Goal: Manage account settings

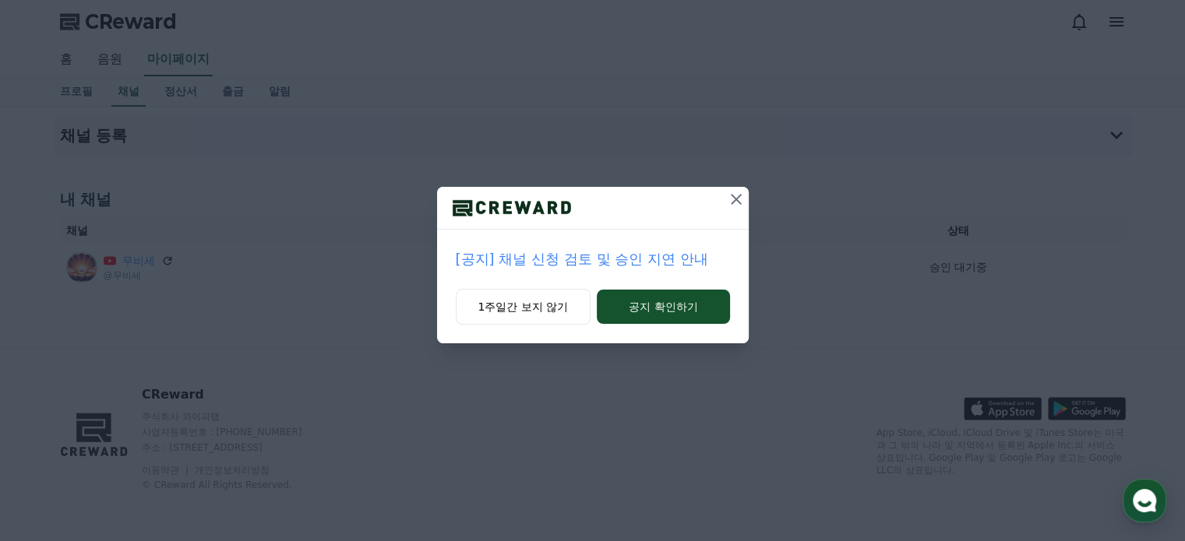
click at [627, 258] on p "[공지] 채널 신청 검토 및 승인 지연 안내" at bounding box center [593, 259] width 274 height 22
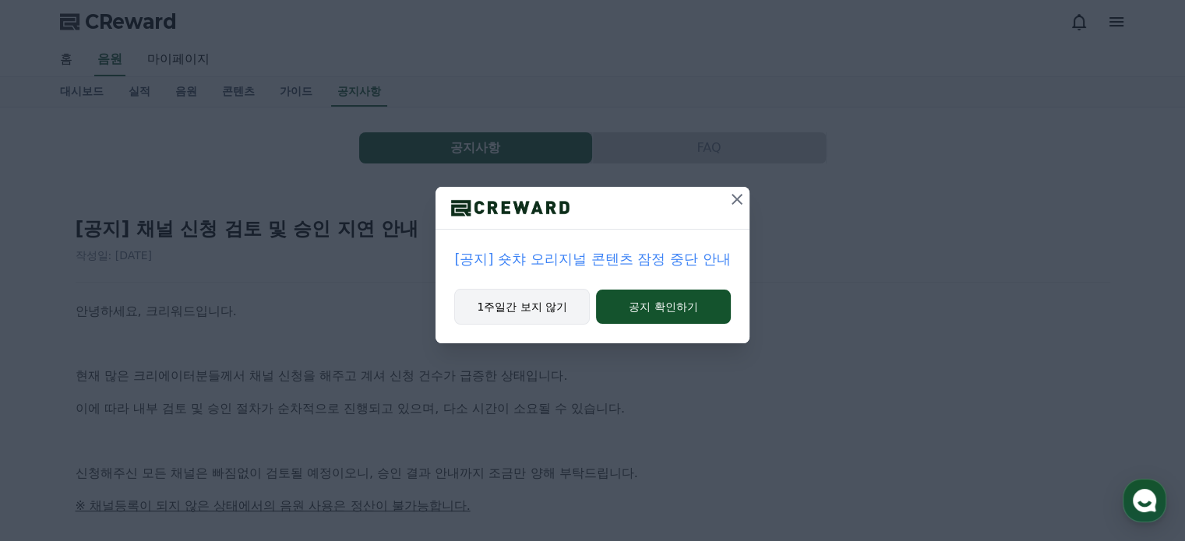
click at [539, 303] on button "1주일간 보지 않기" at bounding box center [522, 307] width 136 height 36
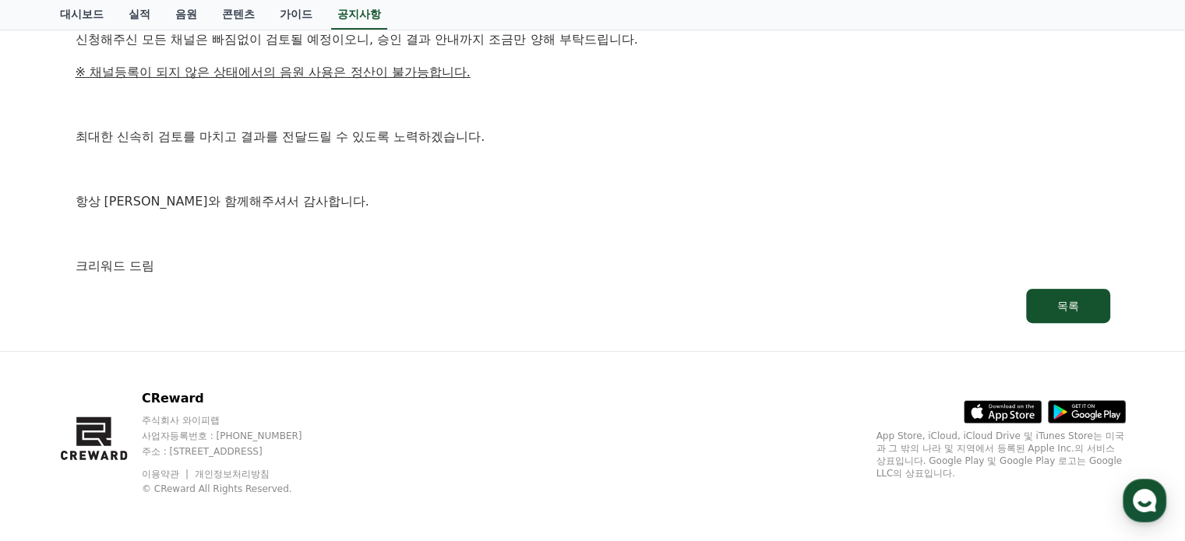
scroll to position [436, 0]
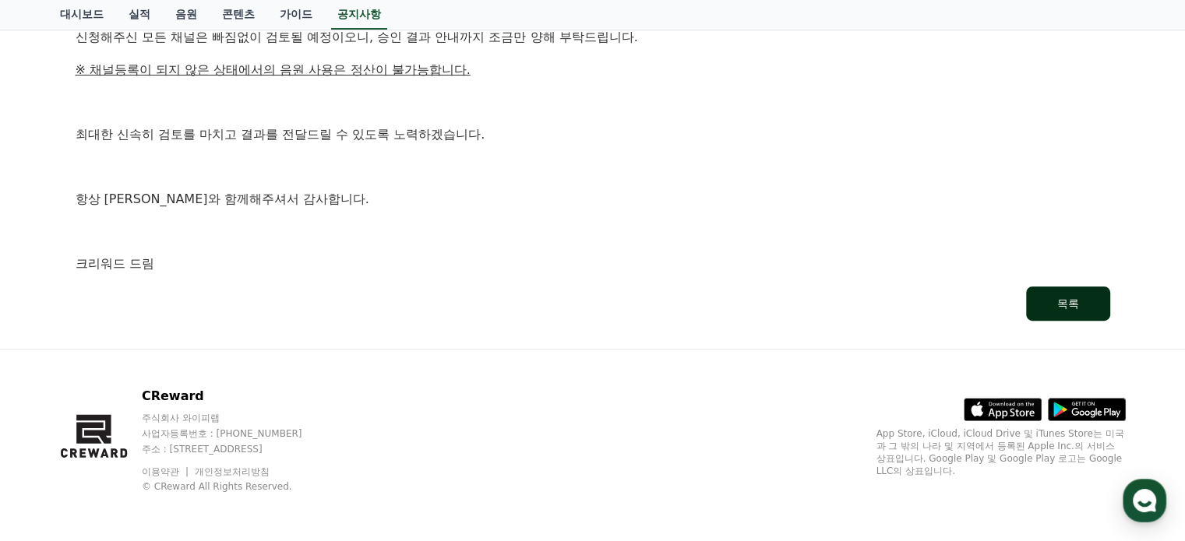
click at [1048, 298] on button "목록" at bounding box center [1068, 304] width 84 height 34
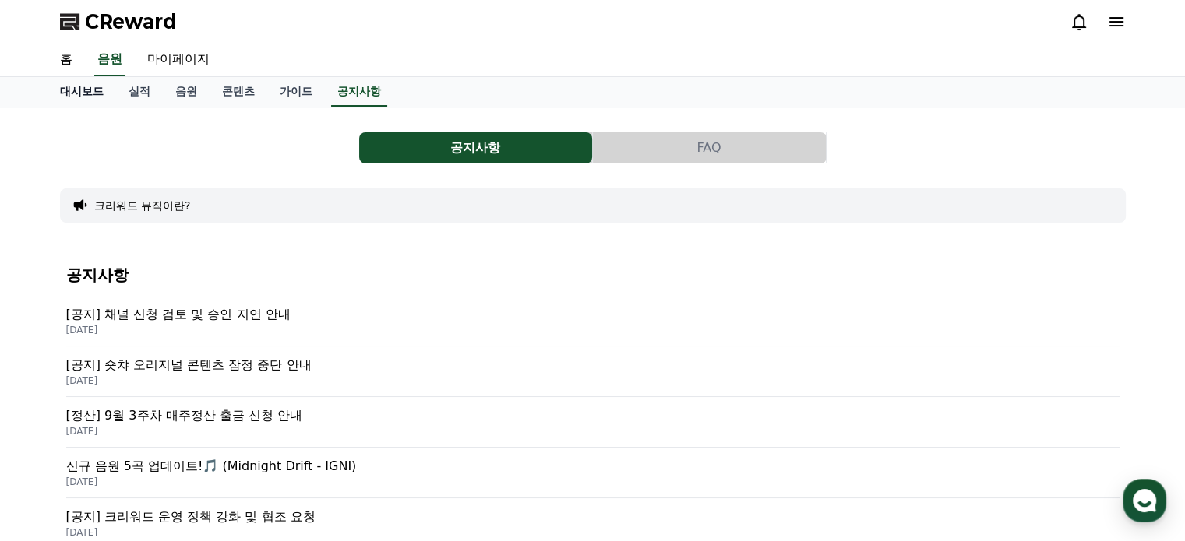
click at [97, 90] on link "대시보드" at bounding box center [82, 92] width 69 height 30
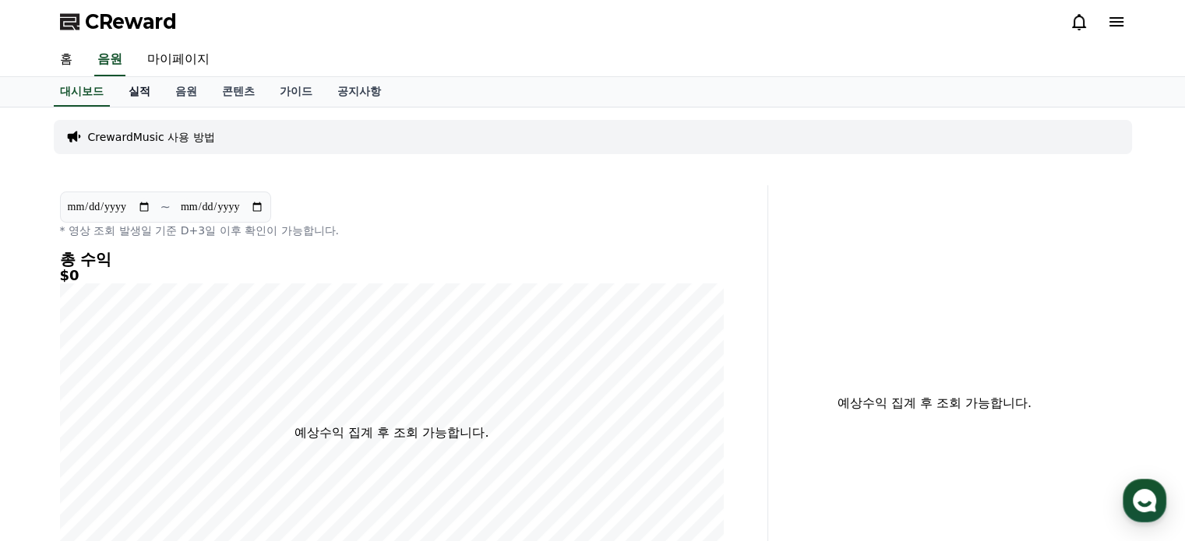
click at [142, 90] on link "실적" at bounding box center [139, 92] width 47 height 30
click at [192, 90] on link "음원" at bounding box center [186, 92] width 47 height 30
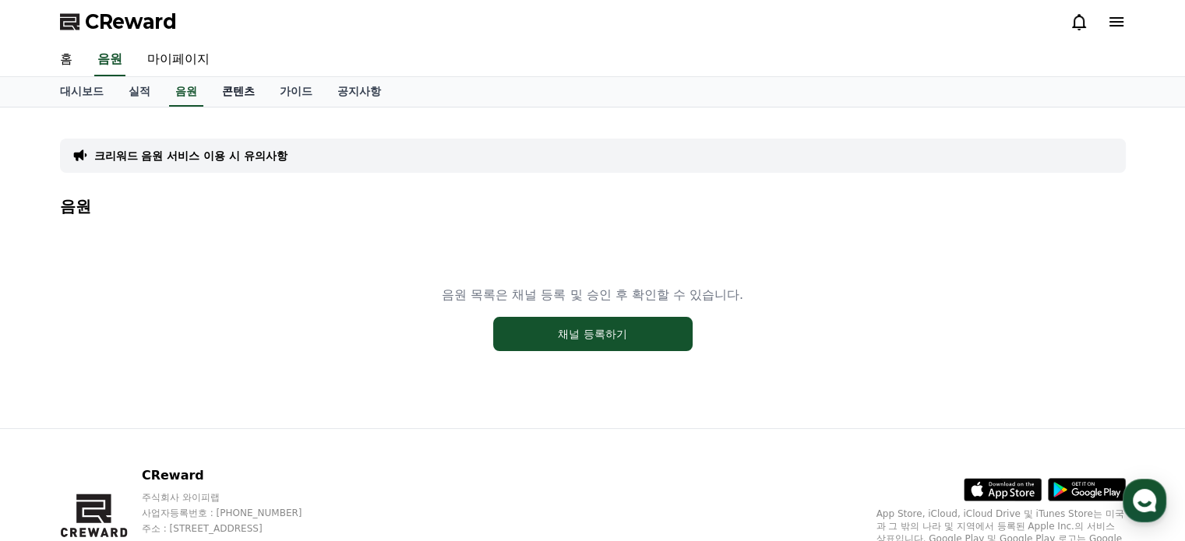
click at [245, 84] on link "콘텐츠" at bounding box center [239, 92] width 58 height 30
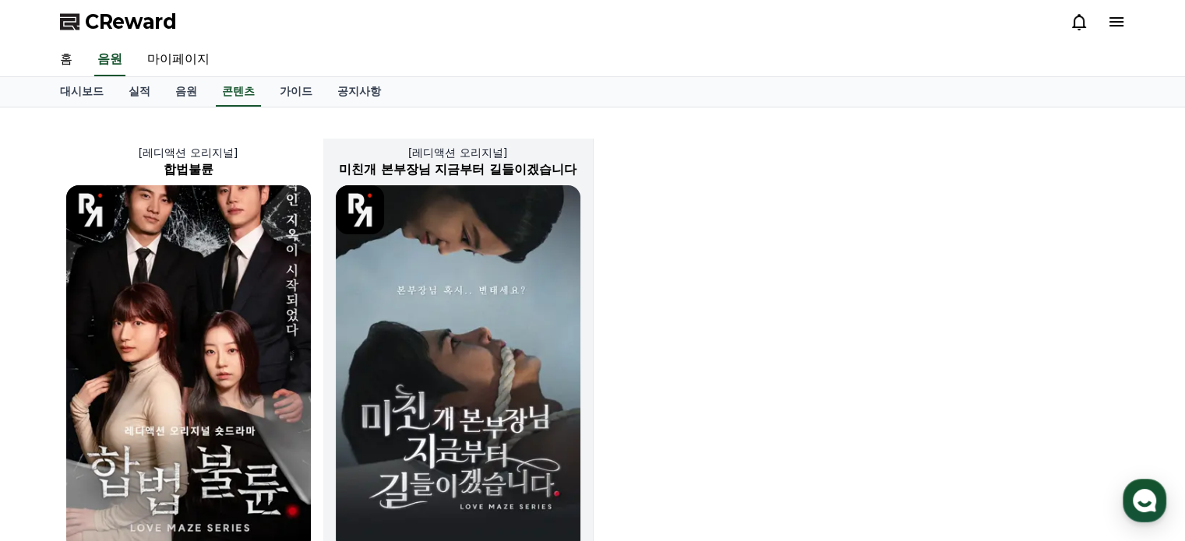
click at [439, 271] on img at bounding box center [458, 368] width 245 height 367
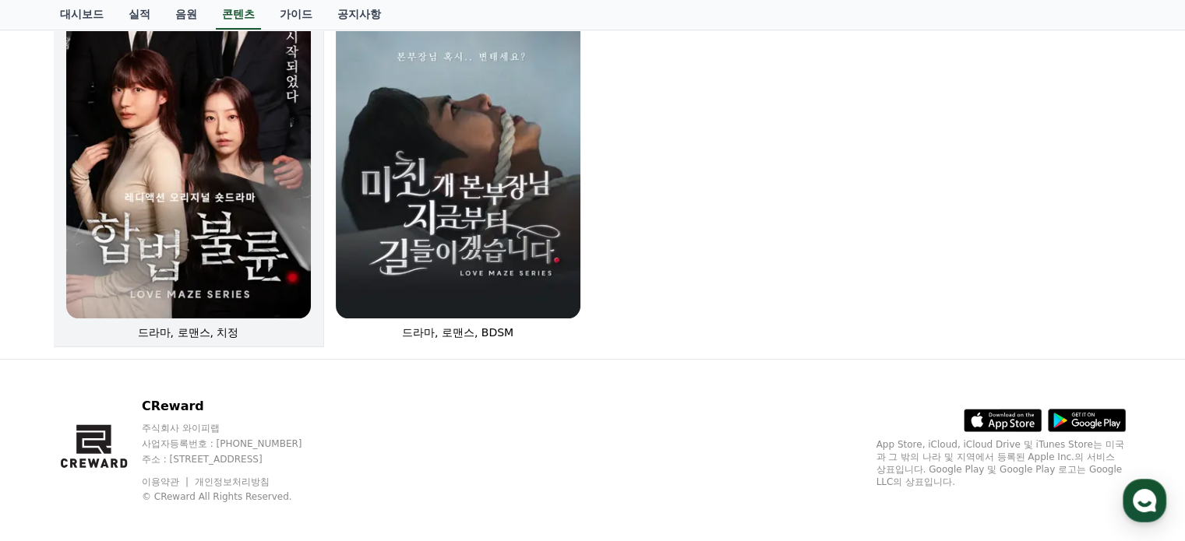
click at [284, 241] on img at bounding box center [188, 135] width 245 height 367
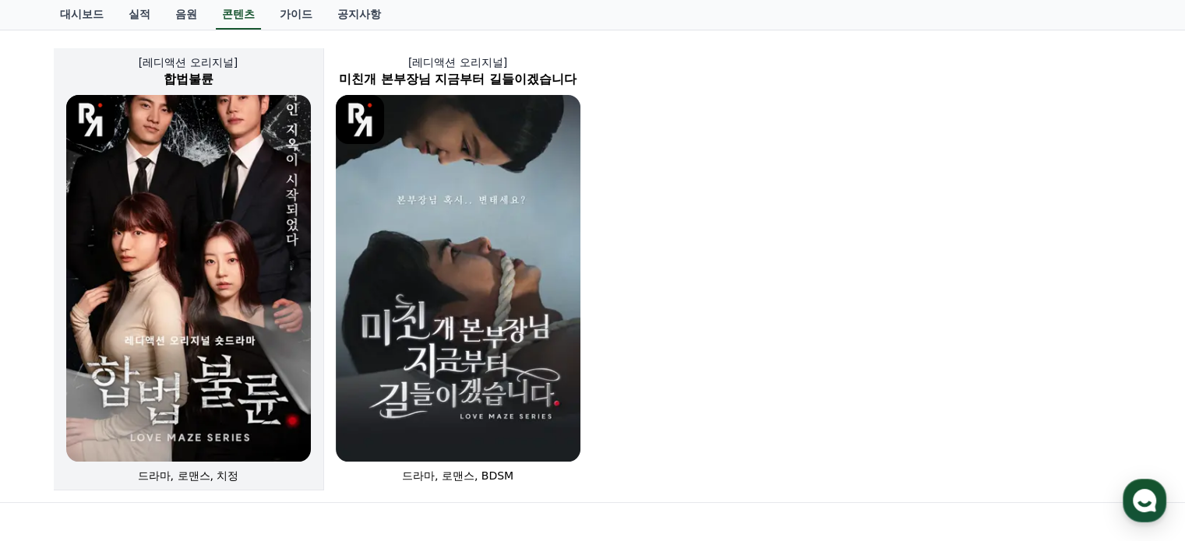
scroll to position [0, 0]
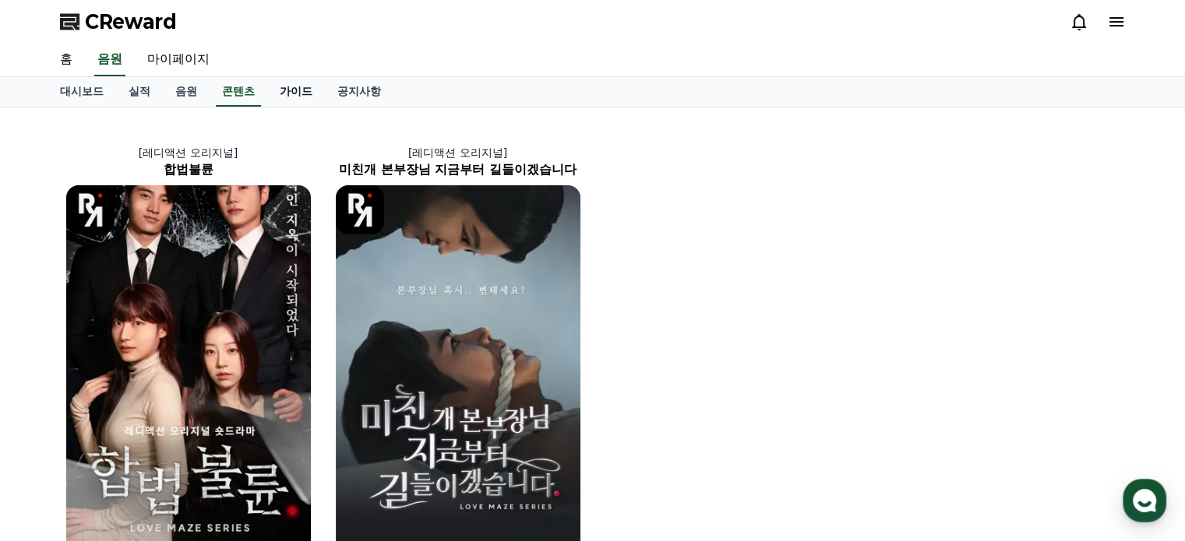
click at [287, 90] on link "가이드" at bounding box center [296, 92] width 58 height 30
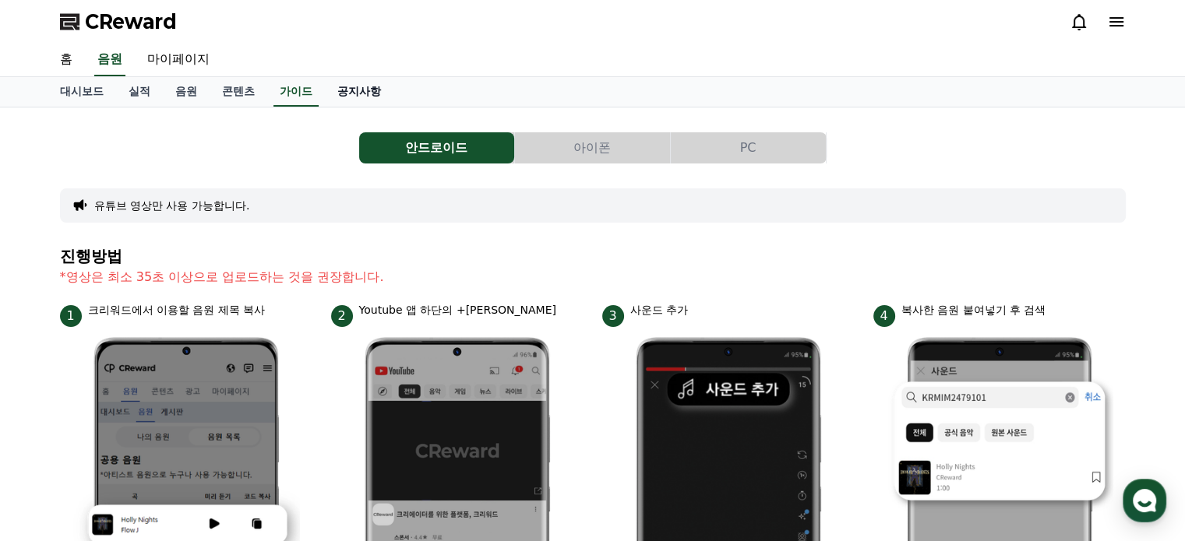
click at [349, 85] on link "공지사항" at bounding box center [359, 92] width 69 height 30
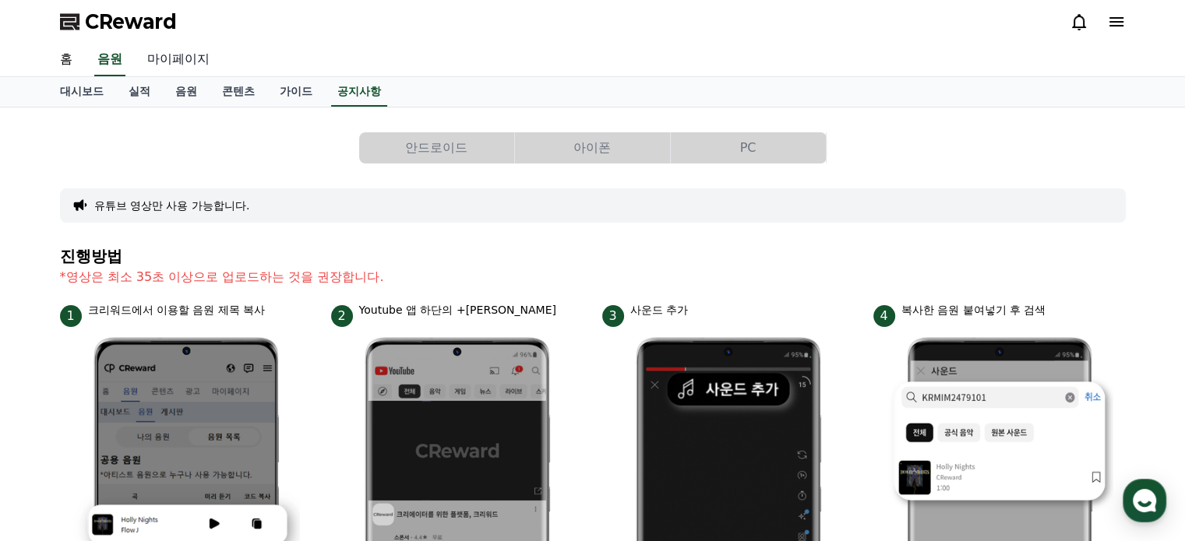
click at [168, 58] on link "마이페이지" at bounding box center [178, 60] width 87 height 33
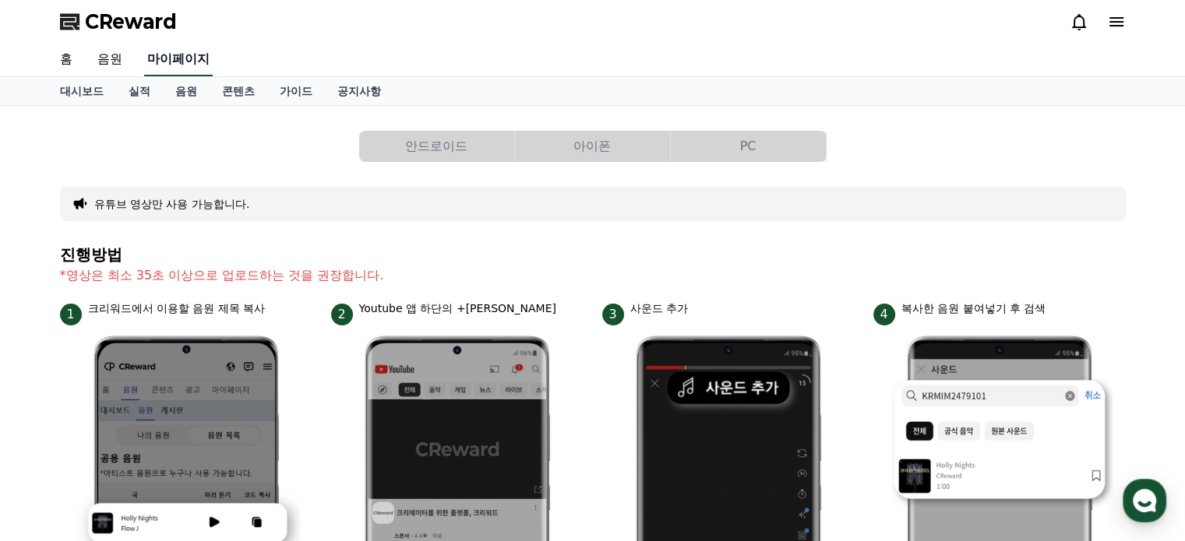
select select "**********"
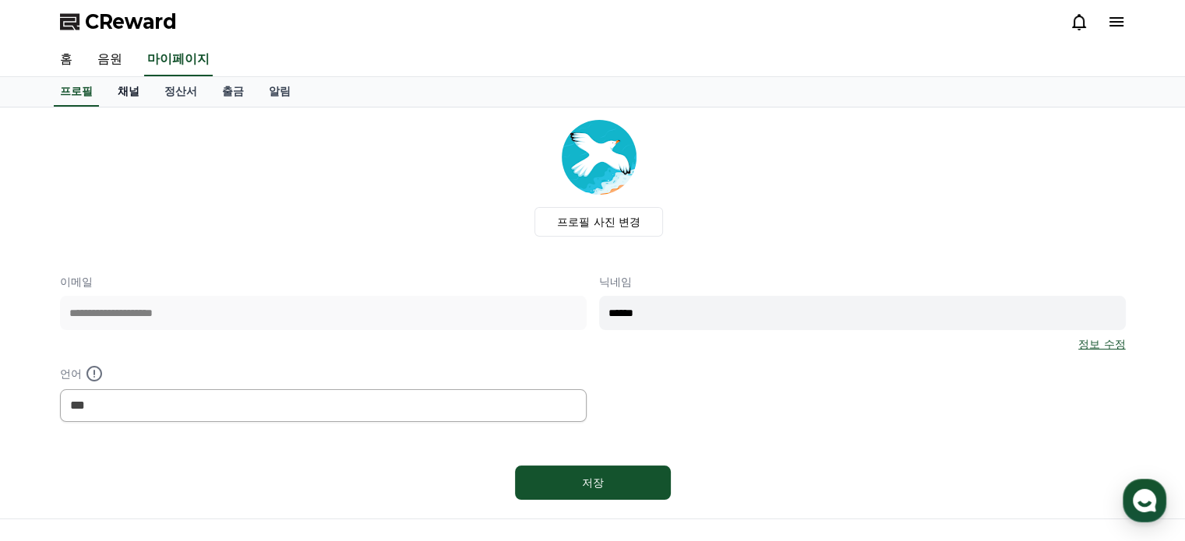
click at [130, 91] on link "채널" at bounding box center [128, 92] width 47 height 30
click at [78, 85] on link "프로필" at bounding box center [77, 92] width 58 height 30
click at [128, 86] on link "채널" at bounding box center [128, 92] width 47 height 30
click at [193, 87] on link "정산서" at bounding box center [181, 92] width 58 height 30
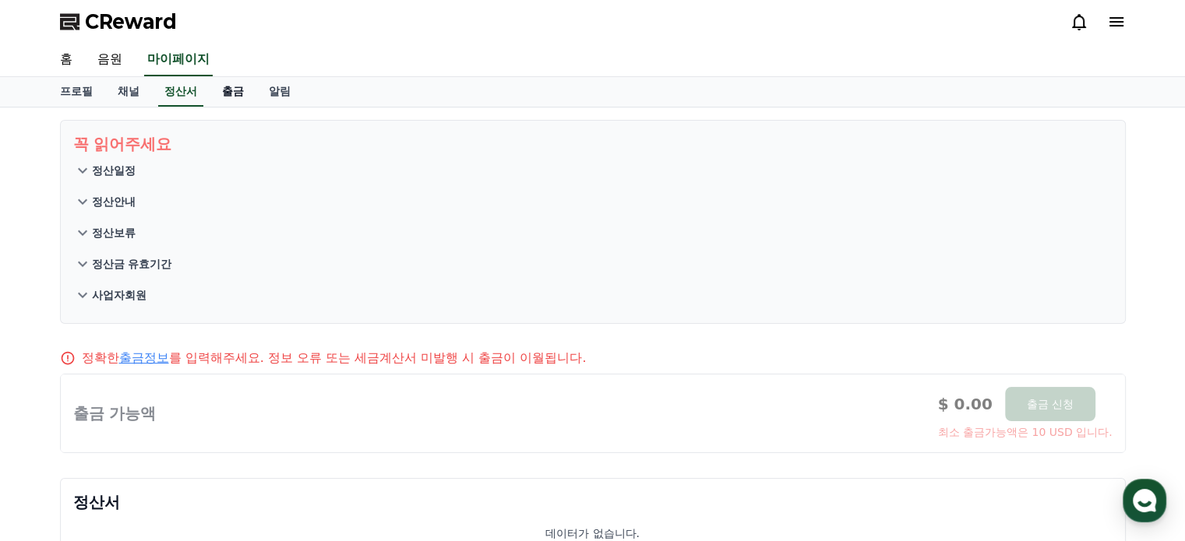
click at [238, 87] on link "출금" at bounding box center [233, 92] width 47 height 30
click at [279, 90] on link "알림" at bounding box center [279, 92] width 47 height 30
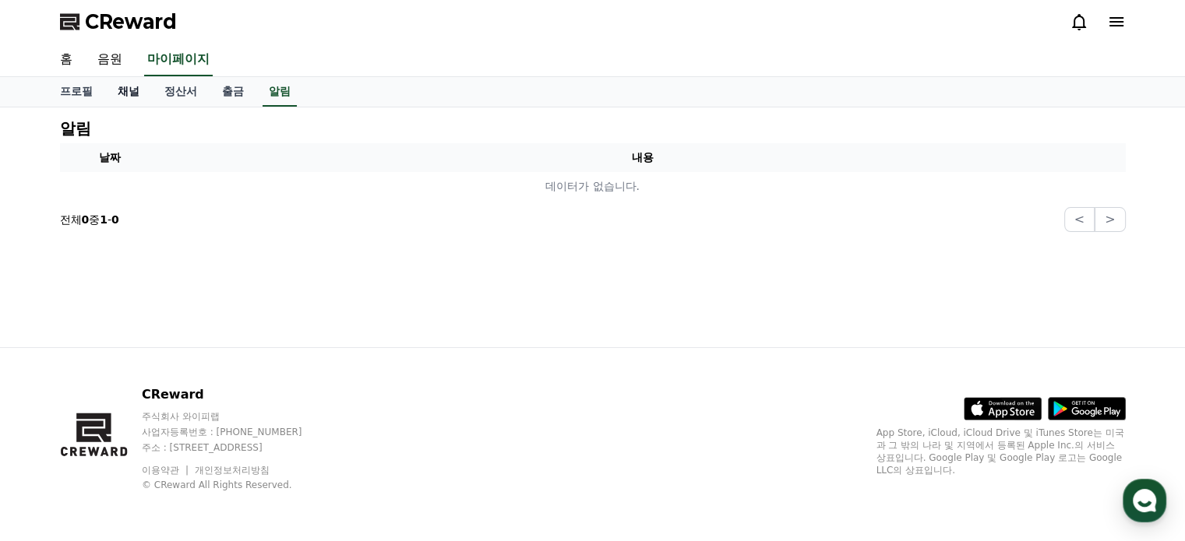
click at [124, 97] on link "채널" at bounding box center [128, 92] width 47 height 30
click at [126, 96] on link "채널" at bounding box center [128, 92] width 34 height 30
click at [79, 95] on link "프로필" at bounding box center [77, 92] width 58 height 30
select select "**********"
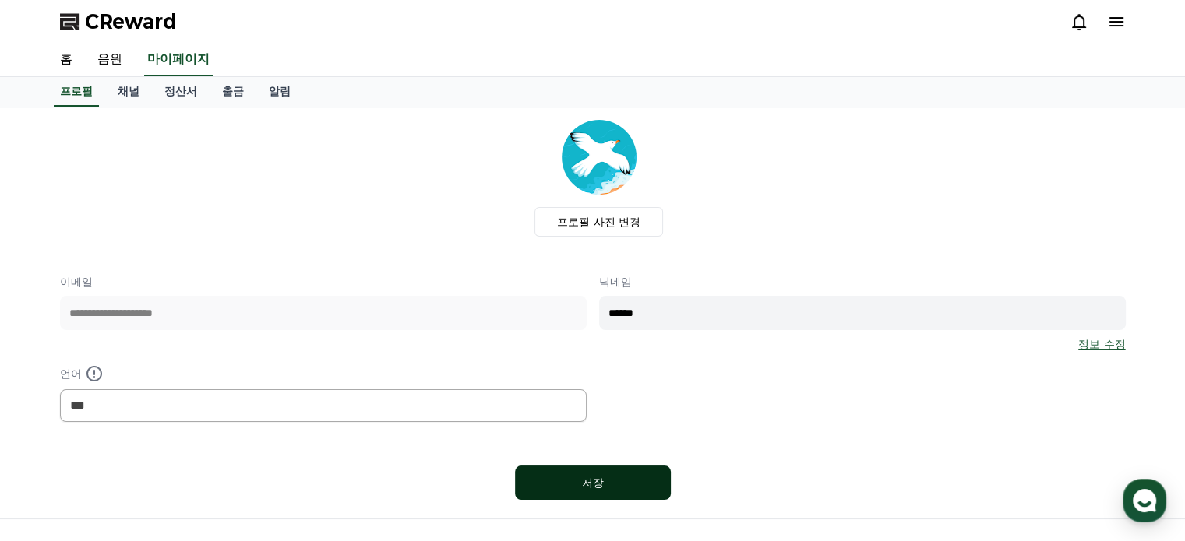
click at [599, 478] on div "저장" at bounding box center [592, 483] width 93 height 16
select select "**********"
click at [122, 90] on link "채널" at bounding box center [128, 92] width 47 height 30
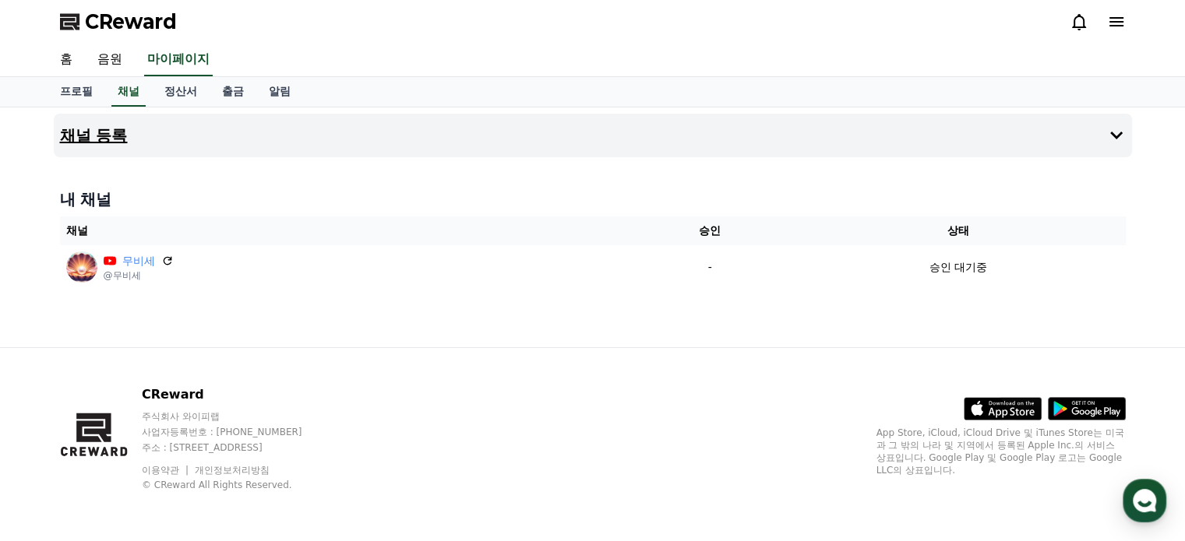
click at [1117, 136] on icon at bounding box center [1116, 136] width 12 height 8
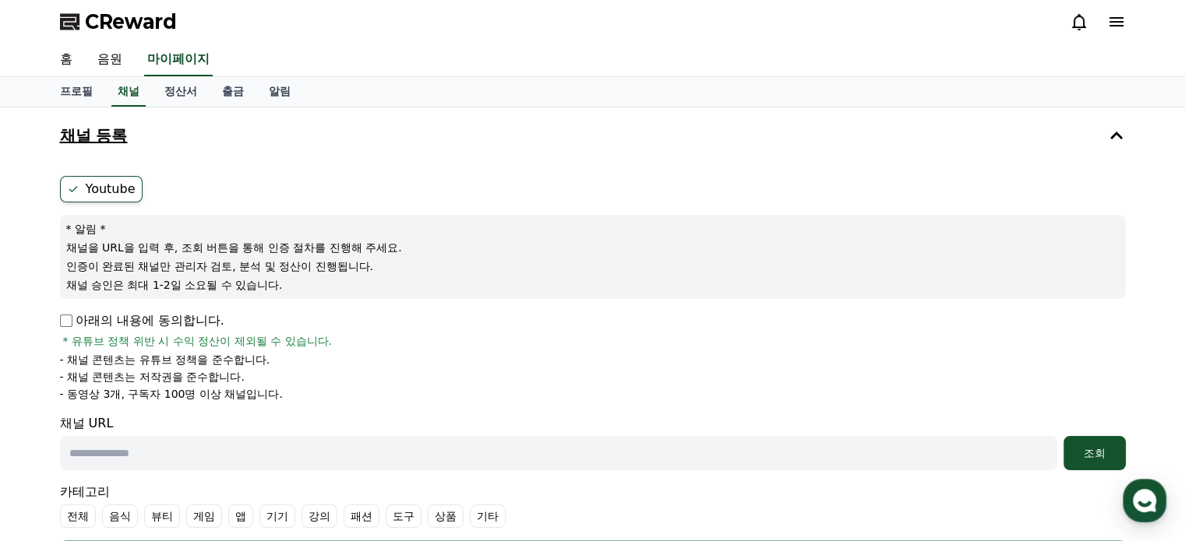
click at [1115, 128] on icon at bounding box center [1116, 135] width 19 height 19
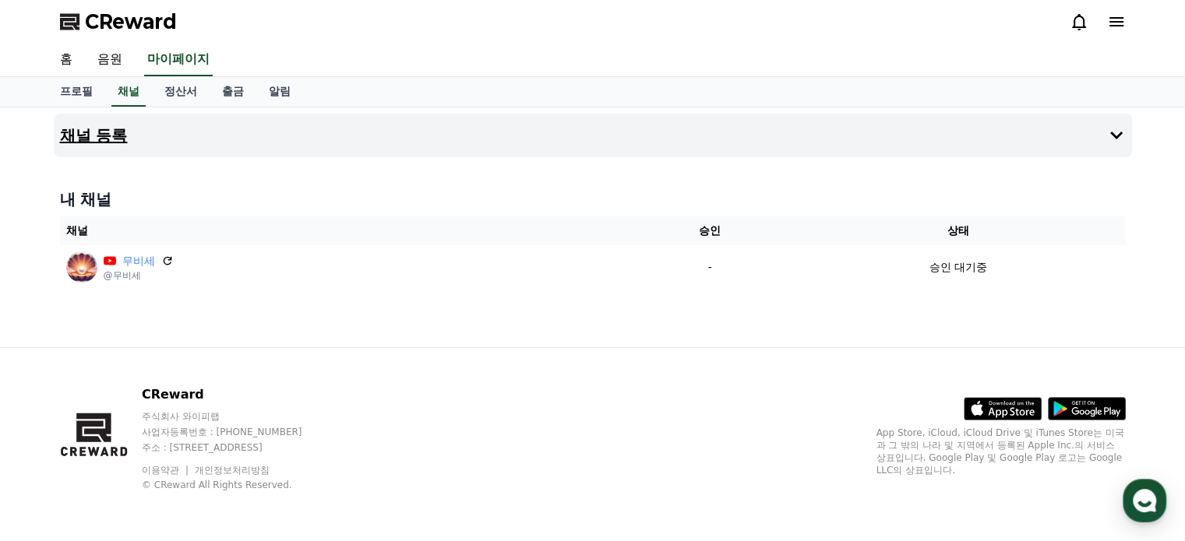
click at [1120, 26] on icon at bounding box center [1116, 21] width 19 height 19
